Goal: Book appointment/travel/reservation

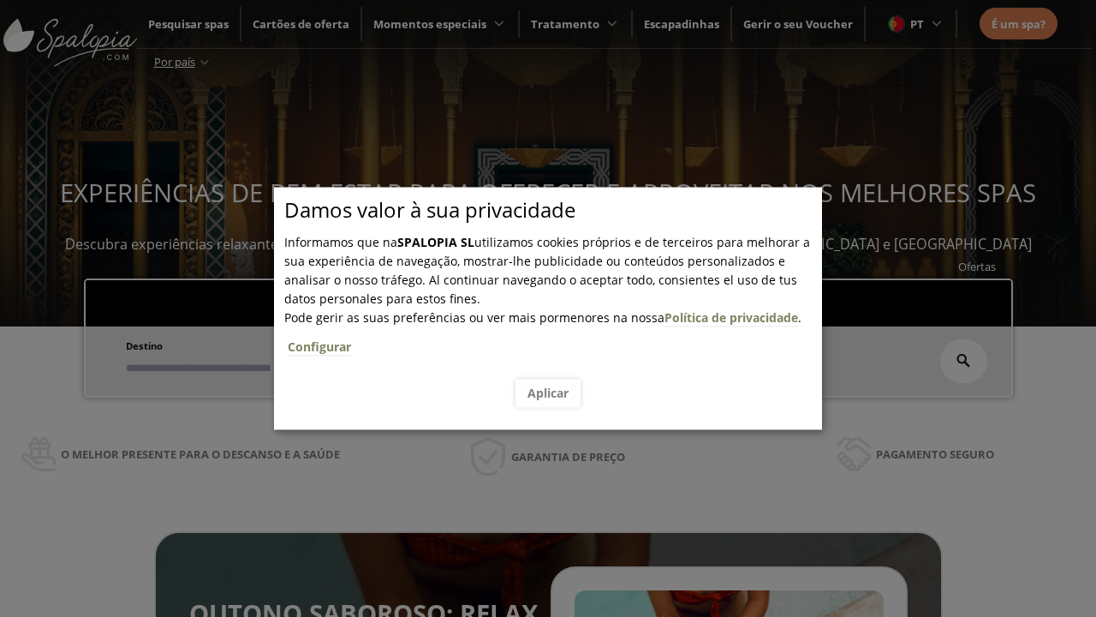
scroll to position [291, 0]
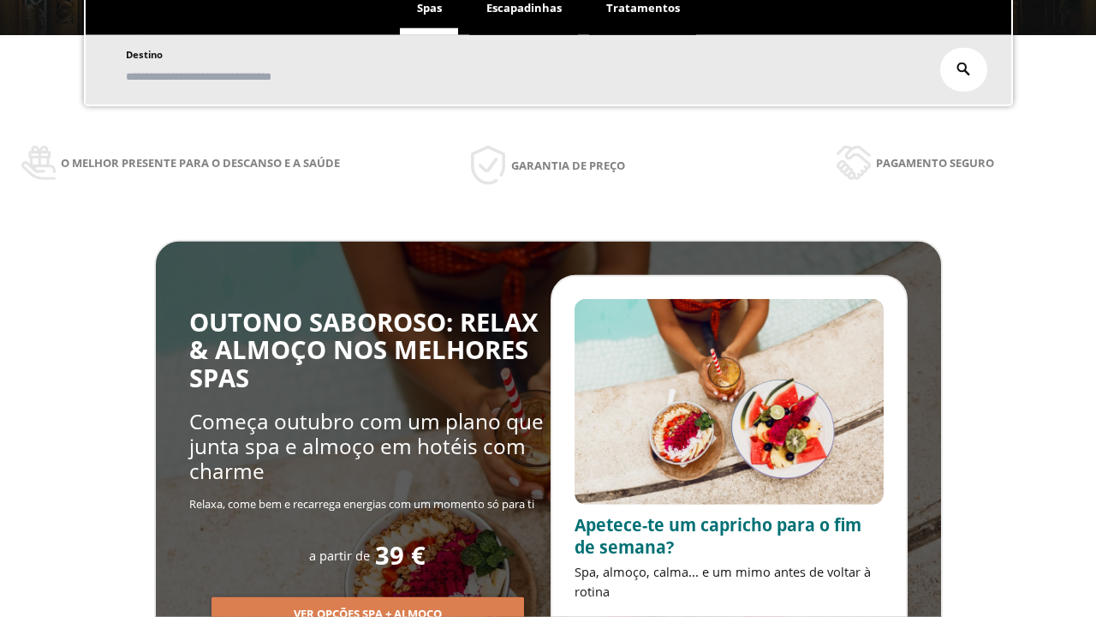
click at [524, 9] on span "Escapadinhas" at bounding box center [524, 7] width 75 height 15
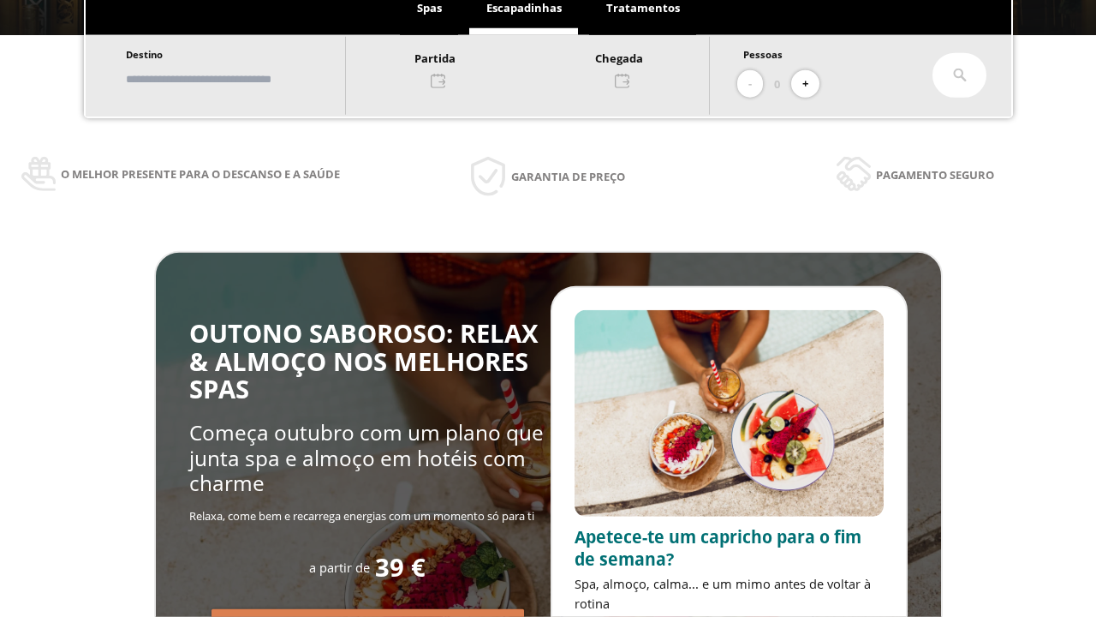
click at [242, 79] on input "text" at bounding box center [227, 79] width 213 height 30
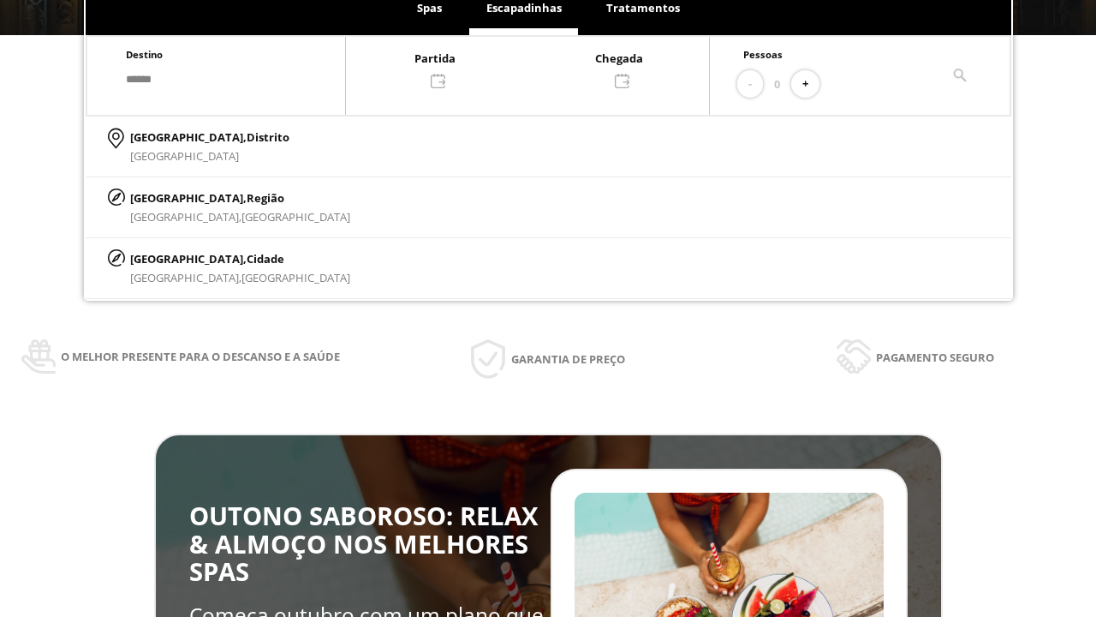
type input "******"
click at [171, 258] on p "[GEOGRAPHIC_DATA], Cidade" at bounding box center [240, 258] width 220 height 19
click at [545, 68] on div at bounding box center [527, 68] width 363 height 41
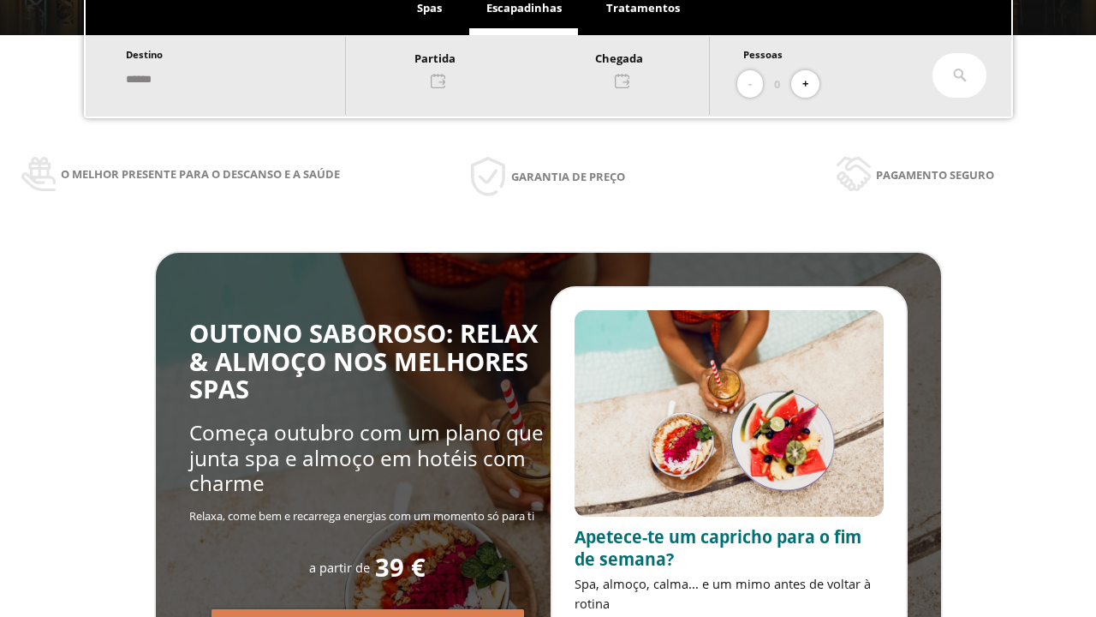
click at [320, 271] on div "13" at bounding box center [305, 256] width 30 height 30
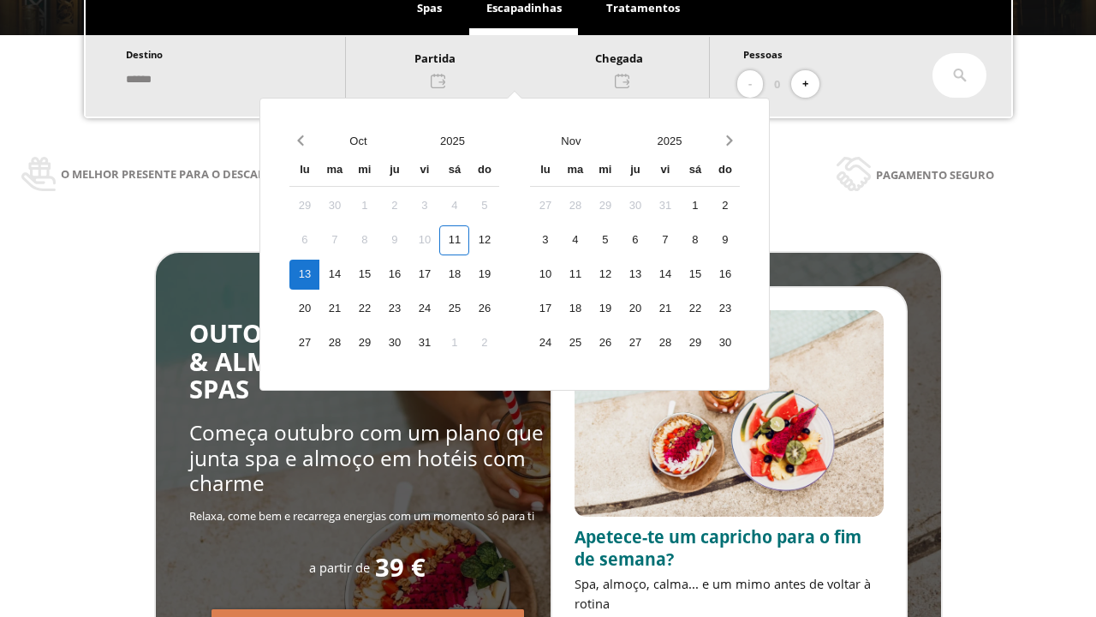
click at [349, 274] on div "14" at bounding box center [335, 275] width 30 height 30
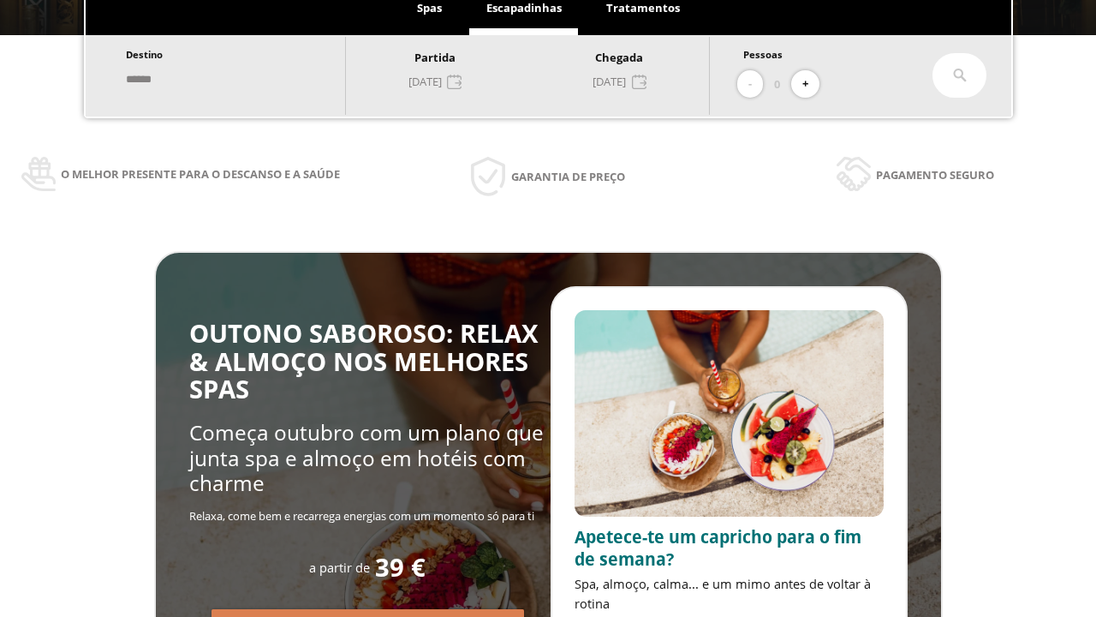
click at [811, 84] on button "+" at bounding box center [805, 84] width 28 height 28
click at [960, 75] on icon at bounding box center [960, 76] width 14 height 14
